Goal: Information Seeking & Learning: Learn about a topic

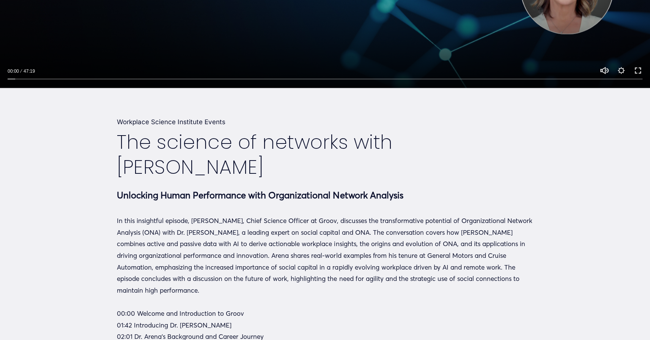
scroll to position [355, 0]
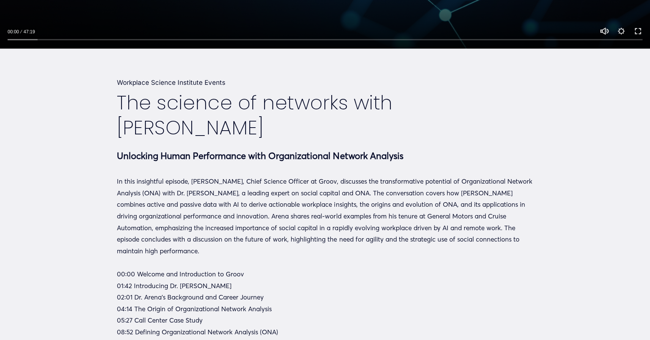
click at [267, 211] on p "In this insightful episode, [PERSON_NAME], Chief Science Officer at Groov, disc…" at bounding box center [325, 216] width 416 height 81
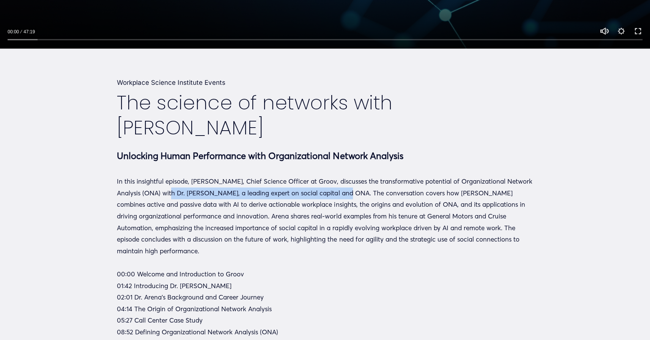
drag, startPoint x: 175, startPoint y: 194, endPoint x: 346, endPoint y: 191, distance: 171.0
click at [346, 191] on p "In this insightful episode, [PERSON_NAME], Chief Science Officer at Groov, disc…" at bounding box center [325, 216] width 416 height 81
copy p "Dr. [PERSON_NAME], a leading expert on social capital and"
drag, startPoint x: 467, startPoint y: 184, endPoint x: 453, endPoint y: 180, distance: 14.1
click at [467, 183] on p "In this insightful episode, [PERSON_NAME], Chief Science Officer at Groov, disc…" at bounding box center [325, 216] width 416 height 81
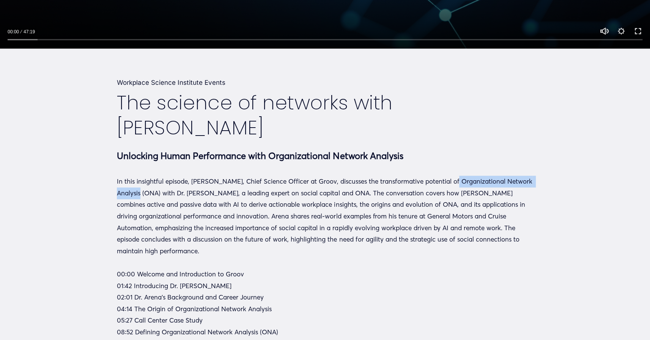
drag, startPoint x: 447, startPoint y: 182, endPoint x: 142, endPoint y: 194, distance: 305.9
click at [142, 194] on p "In this insightful episode, [PERSON_NAME], Chief Science Officer at Groov, disc…" at bounding box center [325, 216] width 416 height 81
copy p "Organizational Network Analysis"
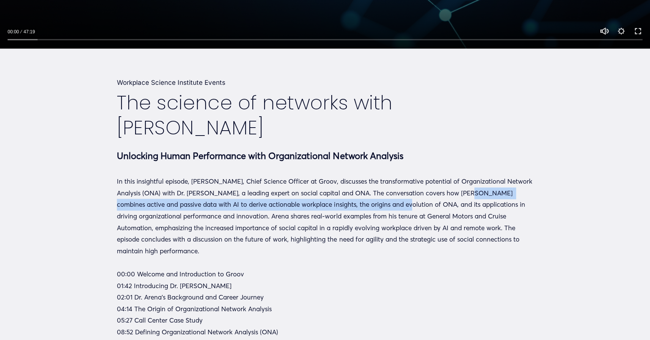
drag, startPoint x: 471, startPoint y: 193, endPoint x: 379, endPoint y: 202, distance: 91.9
click at [379, 202] on p "In this insightful episode, [PERSON_NAME], Chief Science Officer at Groov, disc…" at bounding box center [325, 216] width 416 height 81
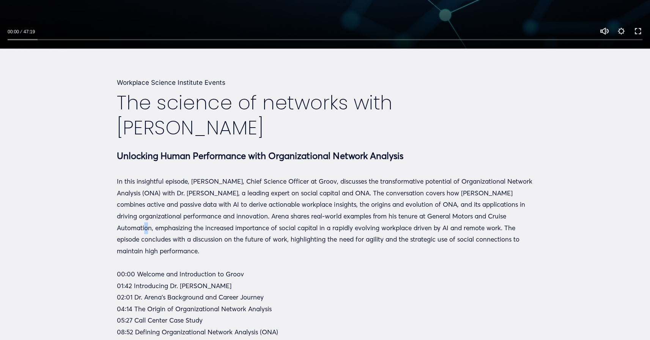
click at [506, 219] on p "In this insightful episode, [PERSON_NAME], Chief Science Officer at Groov, disc…" at bounding box center [325, 216] width 416 height 81
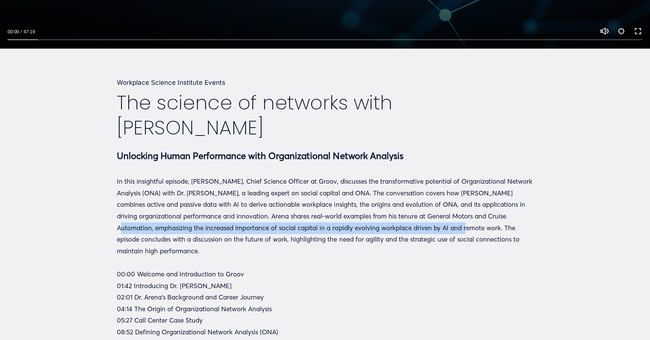
drag, startPoint x: 480, startPoint y: 217, endPoint x: 414, endPoint y: 231, distance: 66.8
click at [414, 231] on p "In this insightful episode, [PERSON_NAME], Chief Science Officer at Groov, disc…" at bounding box center [325, 216] width 416 height 81
click at [491, 218] on p "In this insightful episode, [PERSON_NAME], Chief Science Officer at Groov, disc…" at bounding box center [325, 216] width 416 height 81
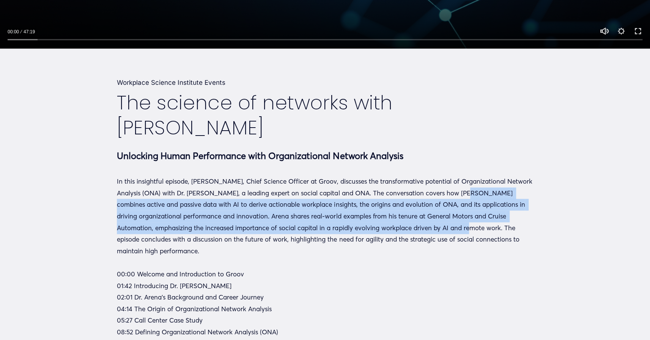
drag, startPoint x: 468, startPoint y: 195, endPoint x: 416, endPoint y: 227, distance: 61.8
click at [416, 227] on p "In this insightful episode, [PERSON_NAME], Chief Science Officer at Groov, disc…" at bounding box center [325, 216] width 416 height 81
copy p "combines active and passive data with AI to derive actionable workplace insight…"
